Goal: Find specific page/section: Find specific page/section

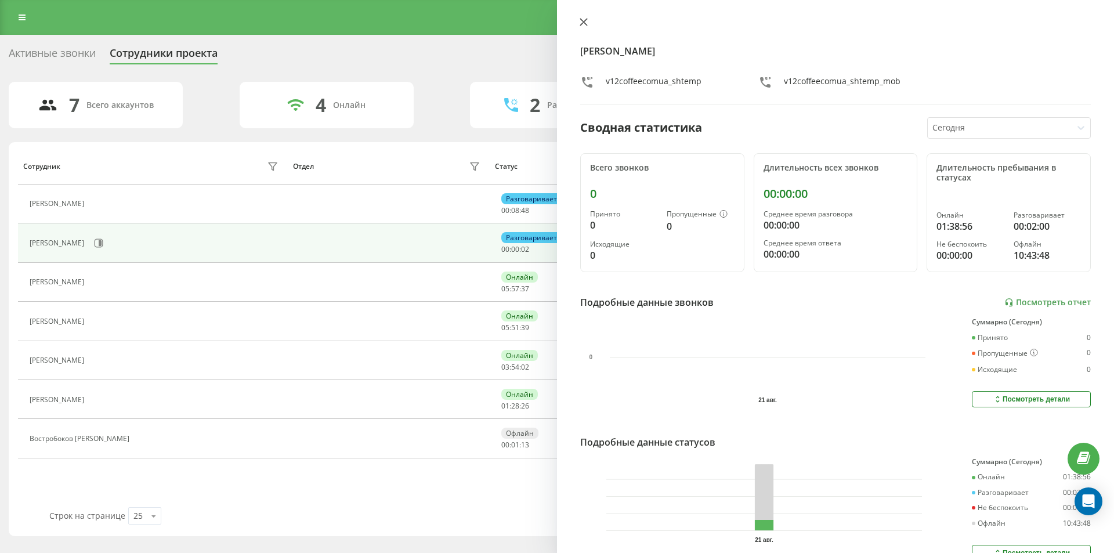
click at [587, 21] on icon at bounding box center [583, 22] width 8 height 8
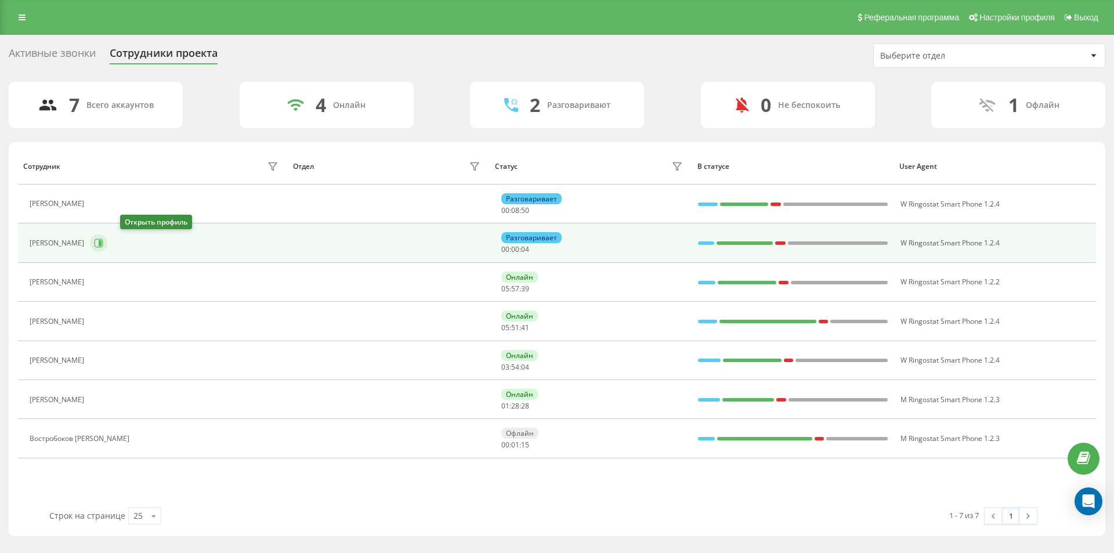
click at [103, 240] on icon at bounding box center [98, 242] width 9 height 9
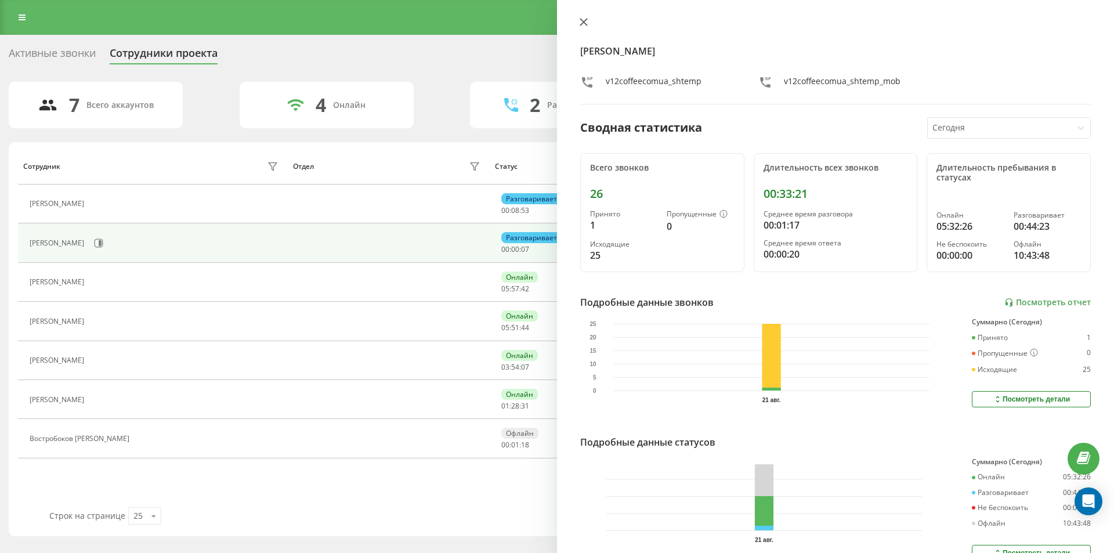
click at [585, 22] on icon at bounding box center [583, 22] width 8 height 8
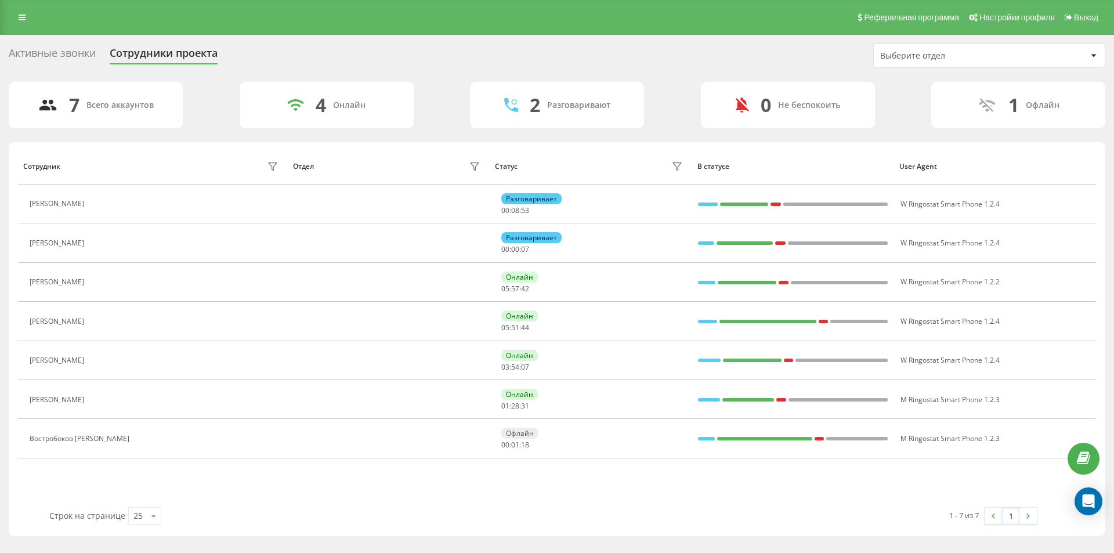
click at [543, 28] on div "Реферальная программа Настройки профиля Выход" at bounding box center [557, 17] width 1114 height 35
